Goal: Task Accomplishment & Management: Use online tool/utility

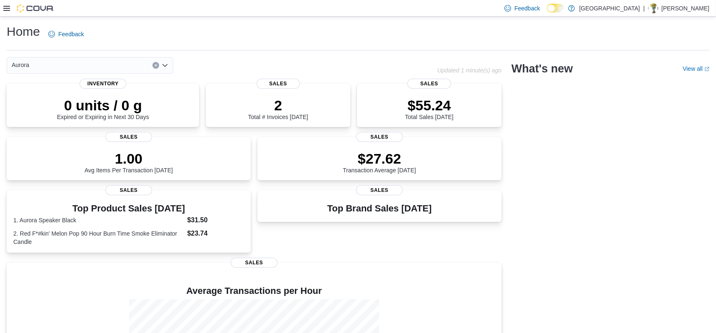
click at [10, 6] on div at bounding box center [28, 8] width 51 height 8
click at [6, 9] on icon at bounding box center [6, 8] width 7 height 7
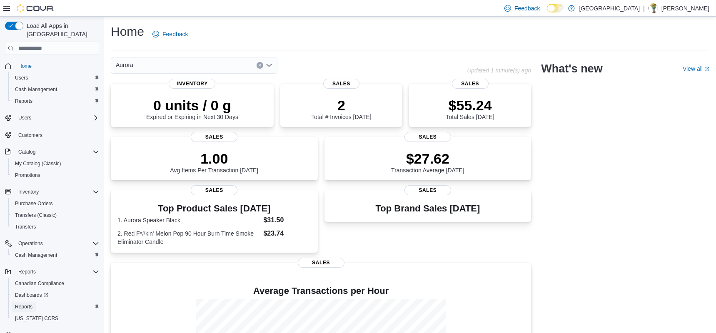
click at [35, 302] on link "Reports" at bounding box center [24, 307] width 24 height 10
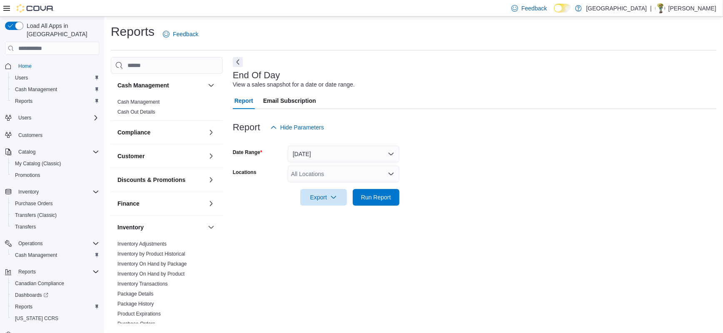
click at [321, 179] on div "All Locations" at bounding box center [344, 174] width 112 height 17
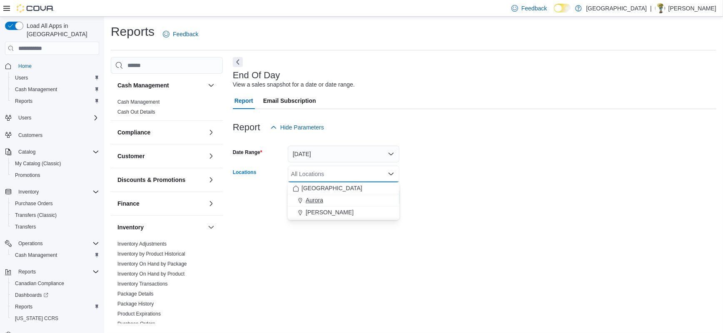
click at [322, 199] on span "Aurora" at bounding box center [314, 200] width 17 height 8
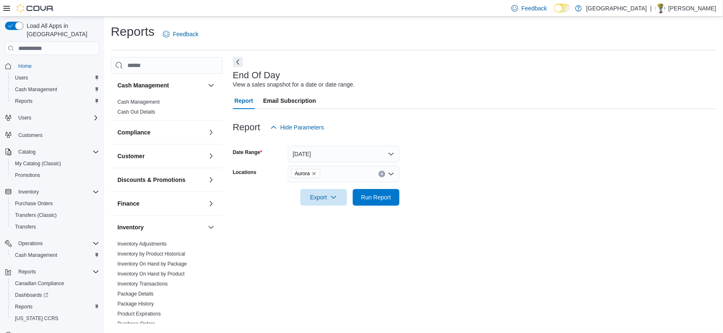
click at [515, 160] on form "Date Range [DATE] Locations Aurora Export Run Report" at bounding box center [475, 171] width 484 height 70
click at [326, 197] on span "Export" at bounding box center [323, 197] width 37 height 17
click at [328, 232] on span "Export to Pdf" at bounding box center [324, 230] width 37 height 7
